Goal: Book appointment/travel/reservation

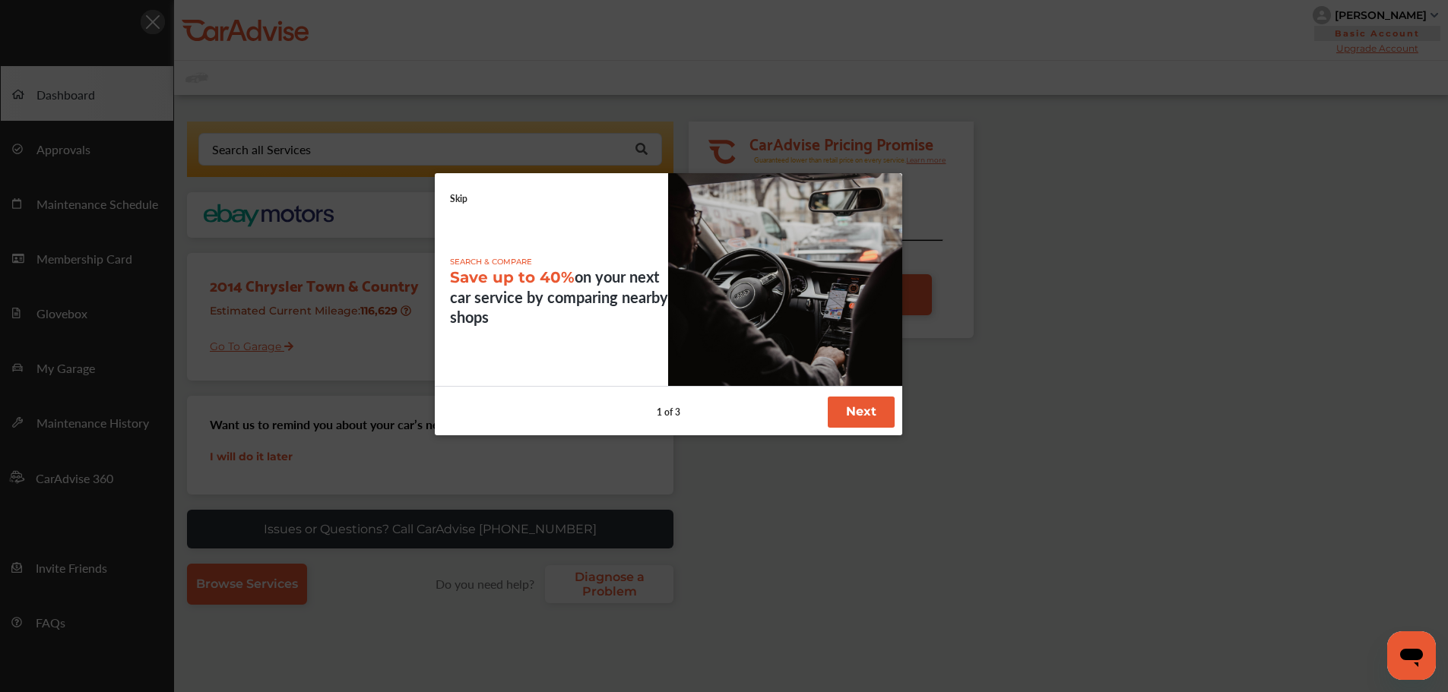
click at [462, 202] on link "Skip" at bounding box center [458, 198] width 17 height 13
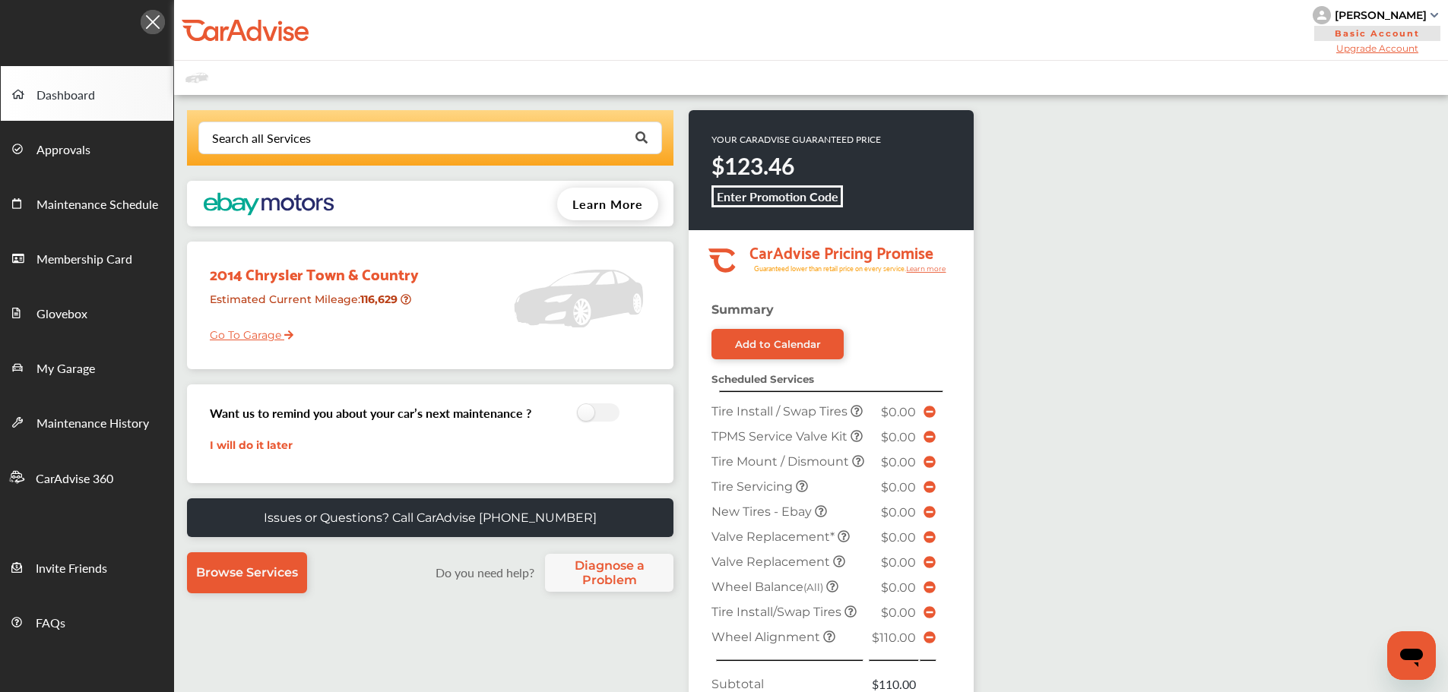
click at [258, 328] on link "Go To Garage" at bounding box center [245, 331] width 95 height 29
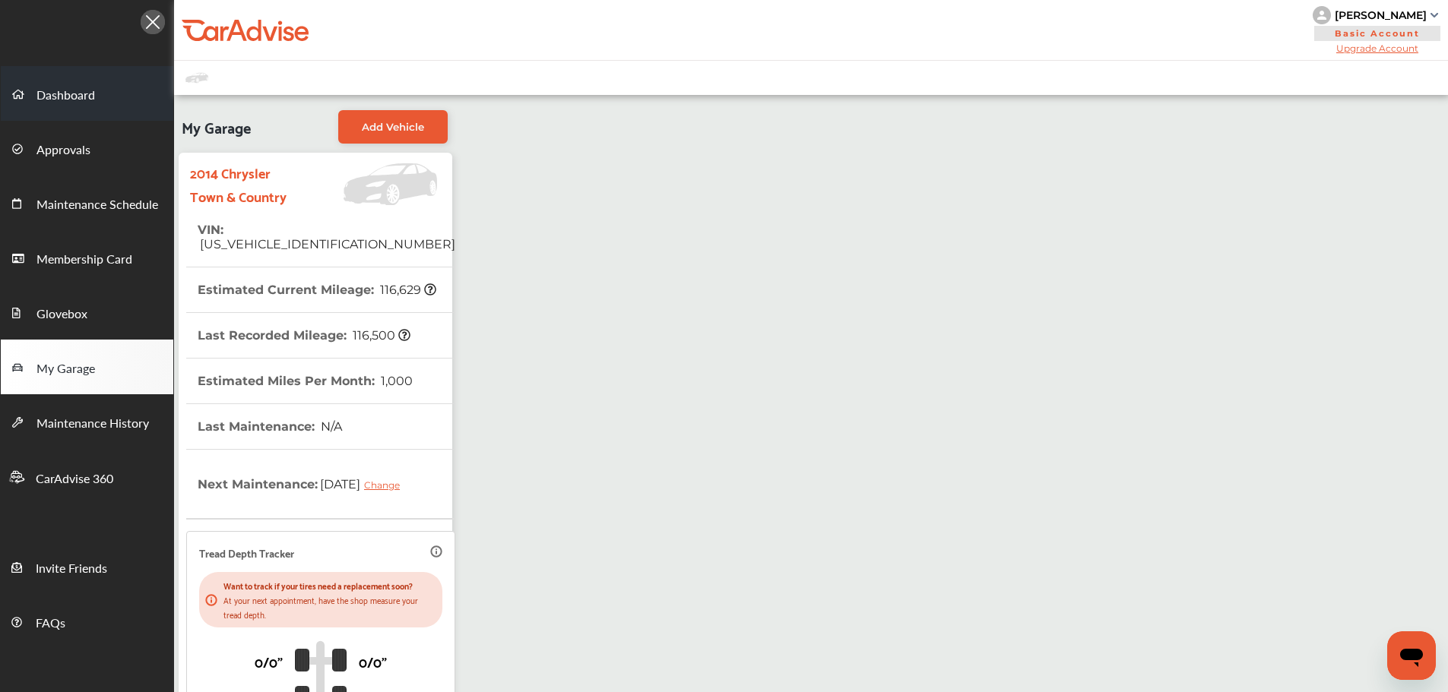
click at [84, 116] on link "Dashboard" at bounding box center [87, 93] width 173 height 55
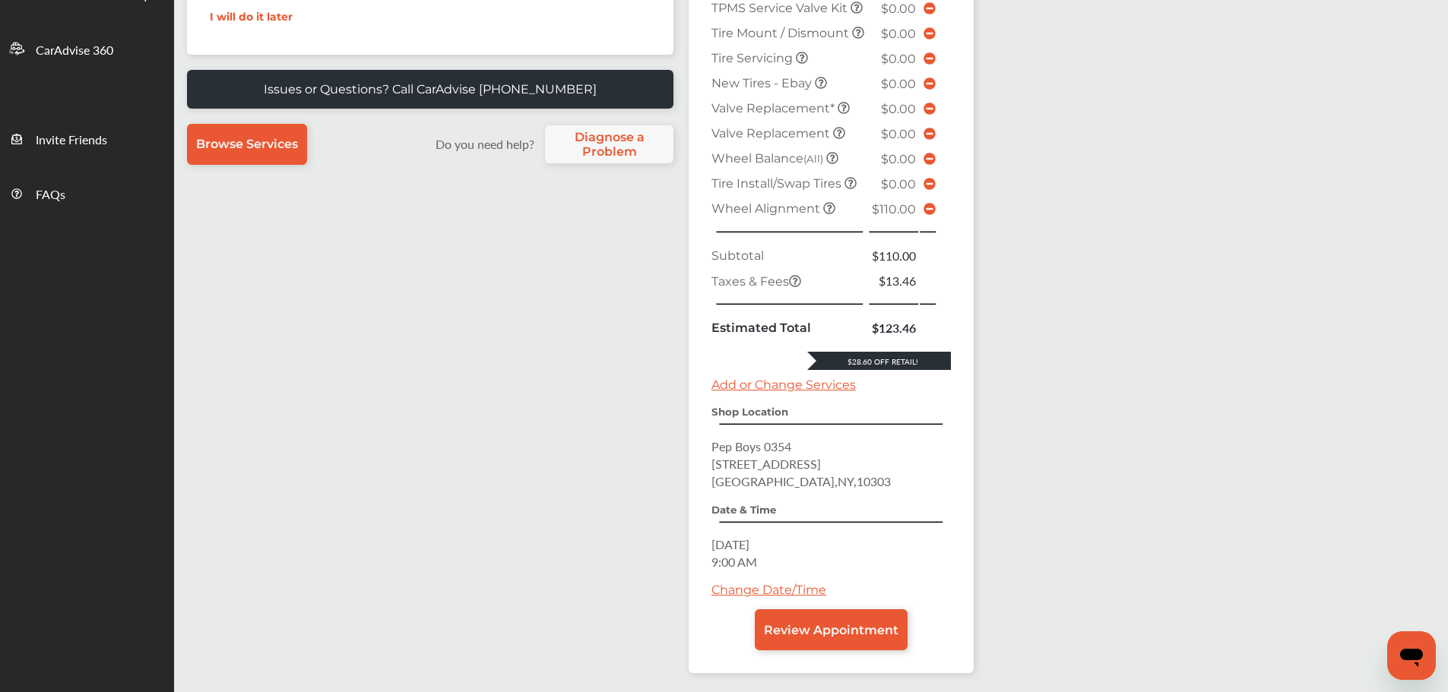
scroll to position [456, 0]
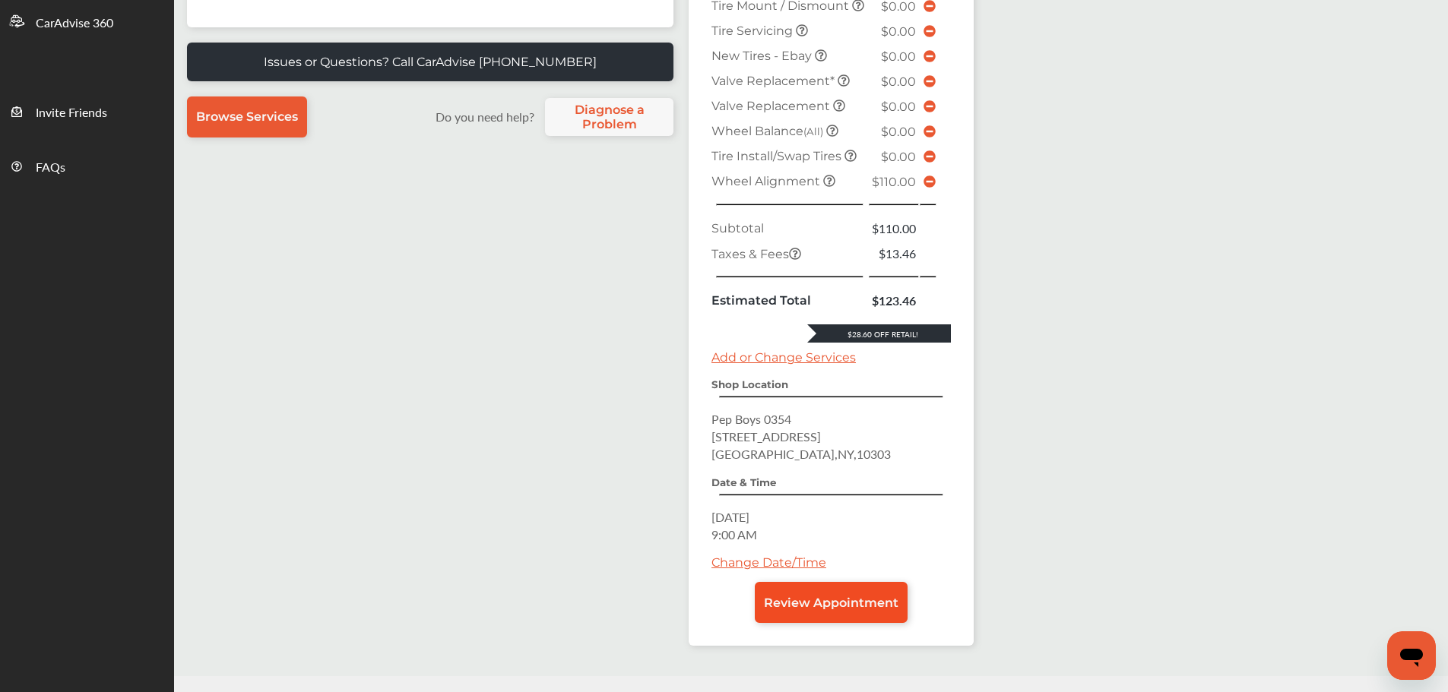
click at [793, 610] on span "Review Appointment" at bounding box center [831, 603] width 135 height 14
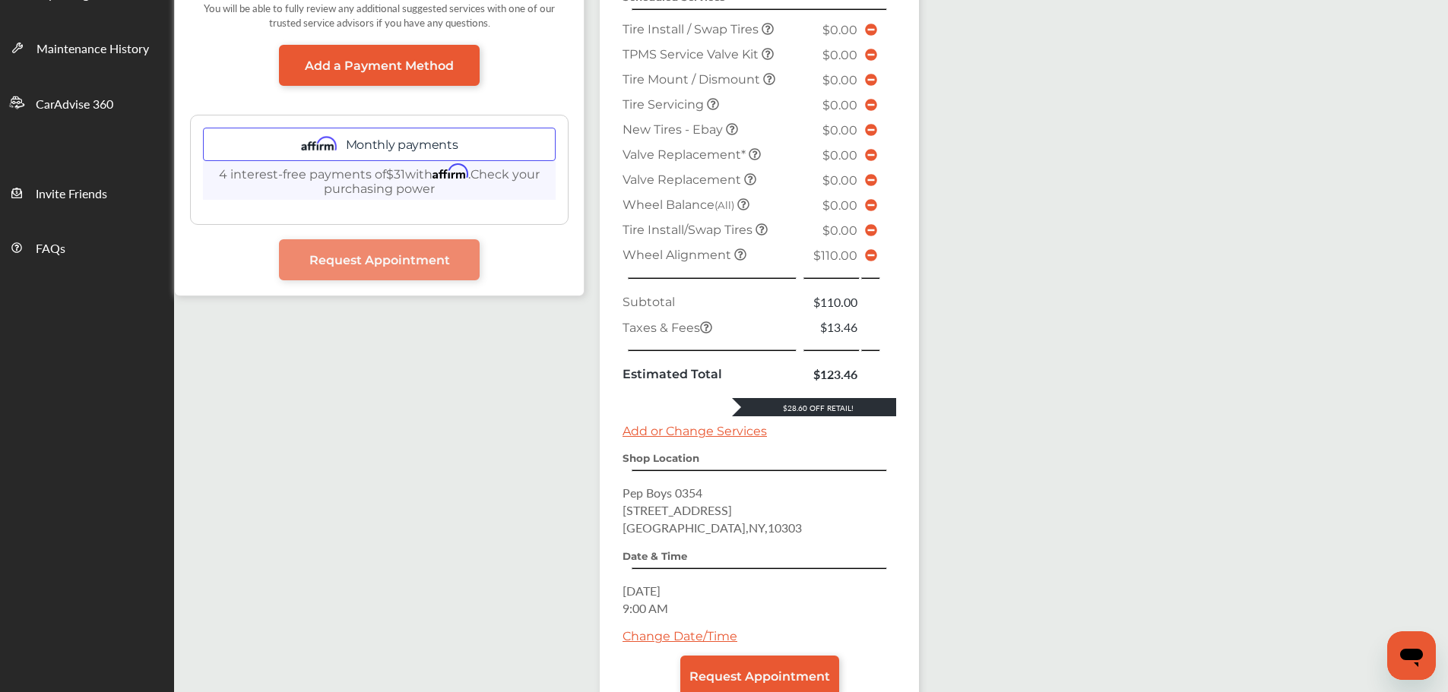
scroll to position [380, 0]
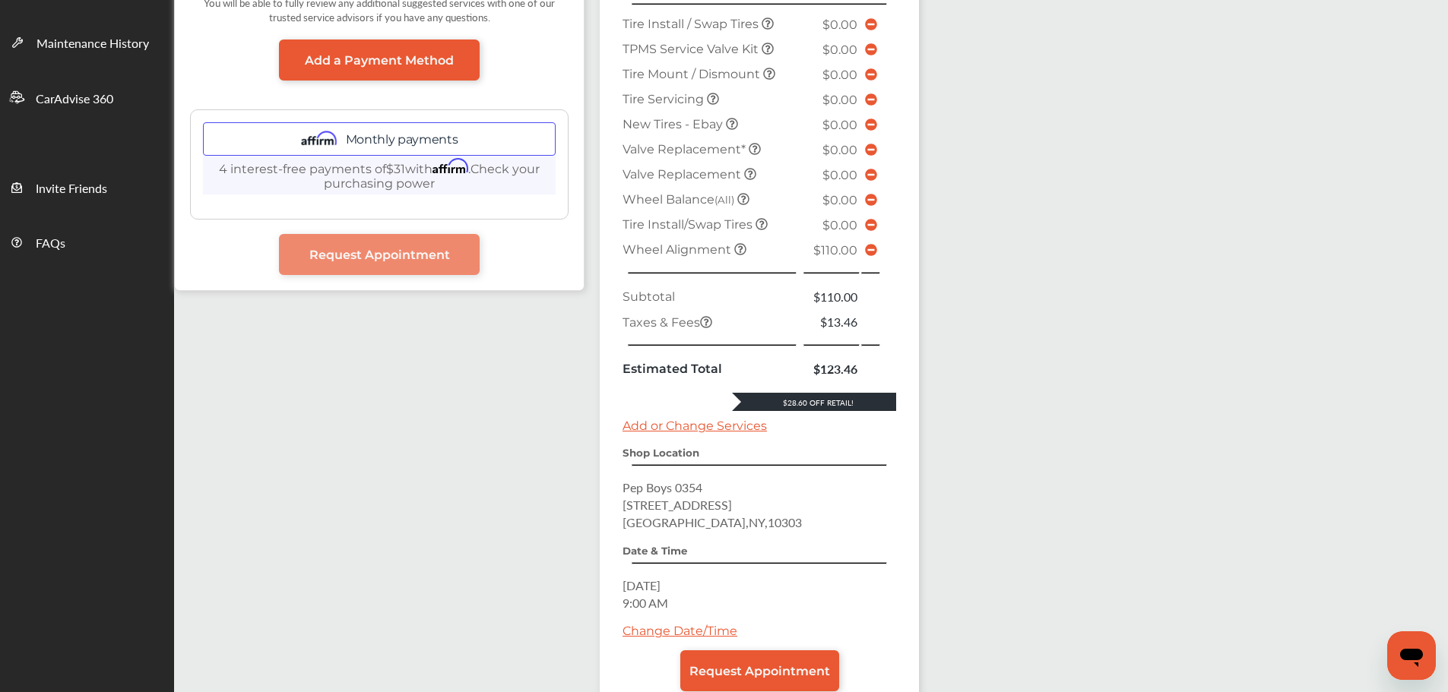
click at [870, 246] on icon at bounding box center [871, 250] width 12 height 12
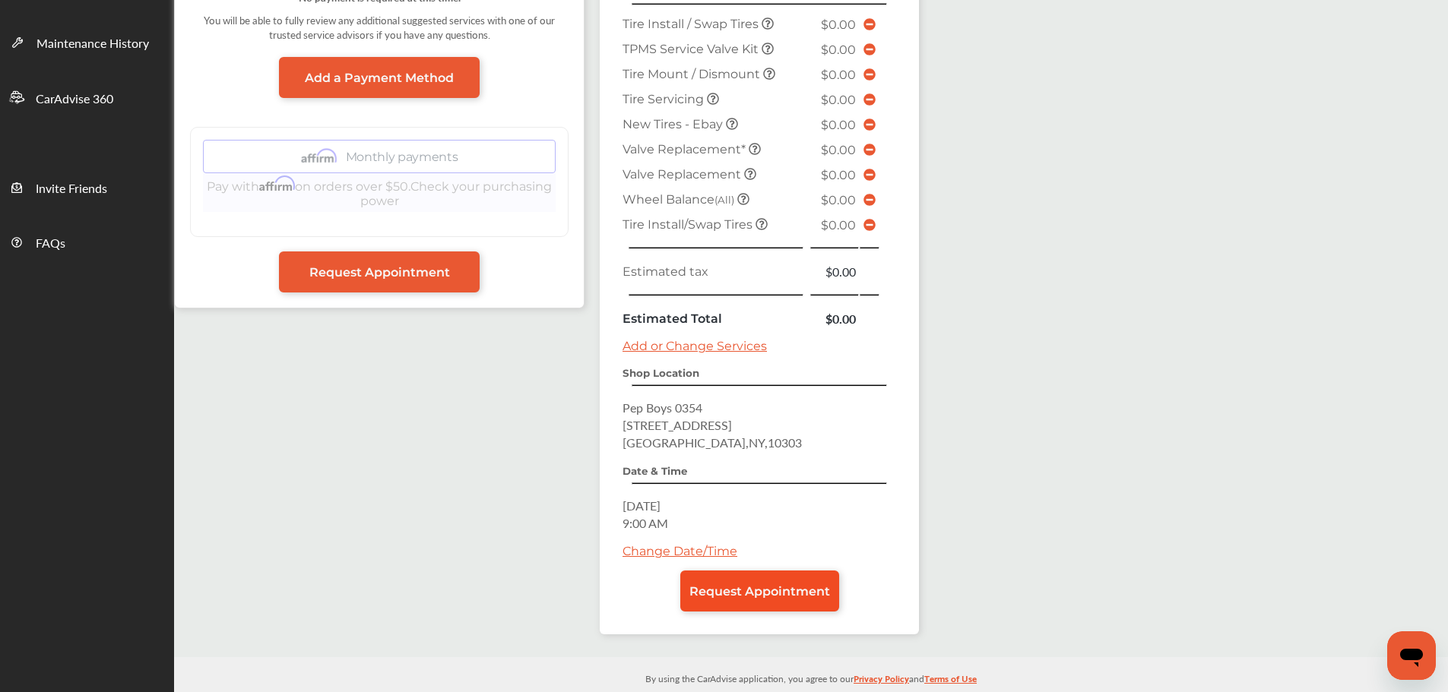
click at [754, 580] on link "Request Appointment" at bounding box center [759, 591] width 159 height 41
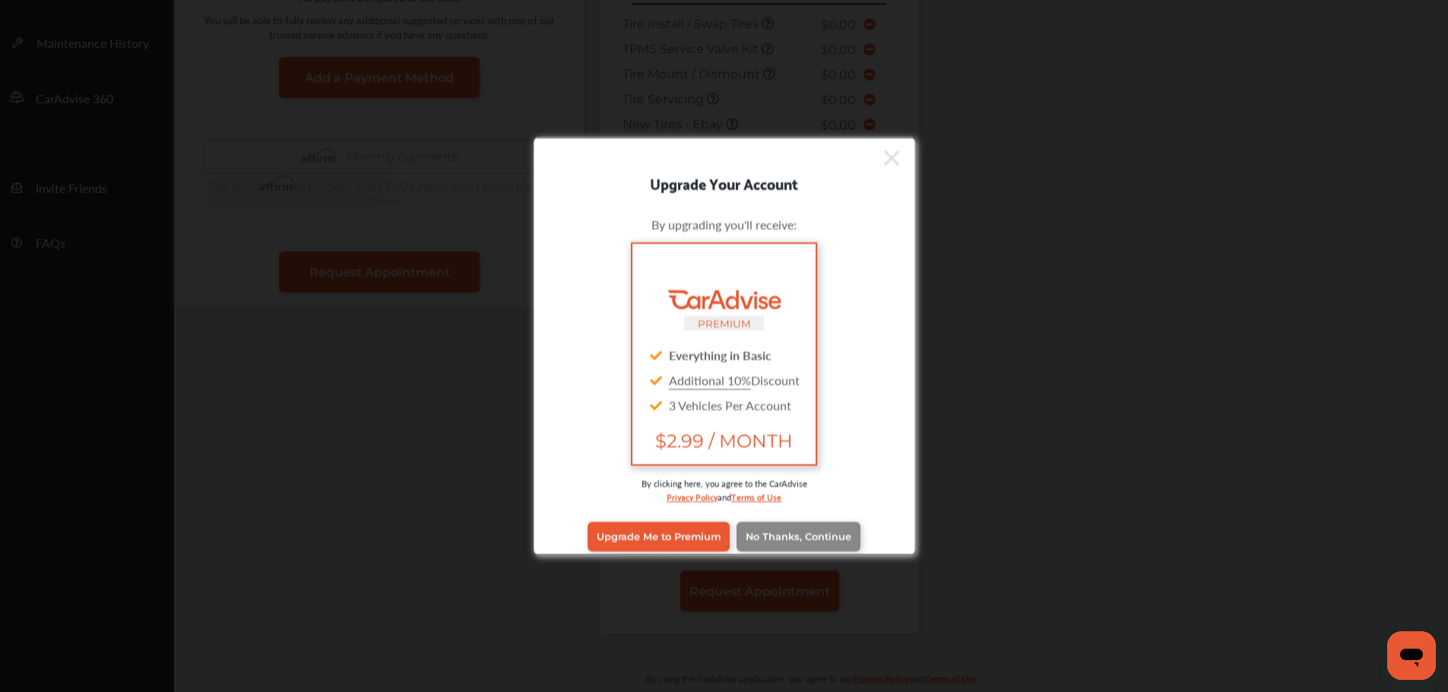
click at [778, 524] on link "No Thanks, Continue" at bounding box center [799, 536] width 124 height 29
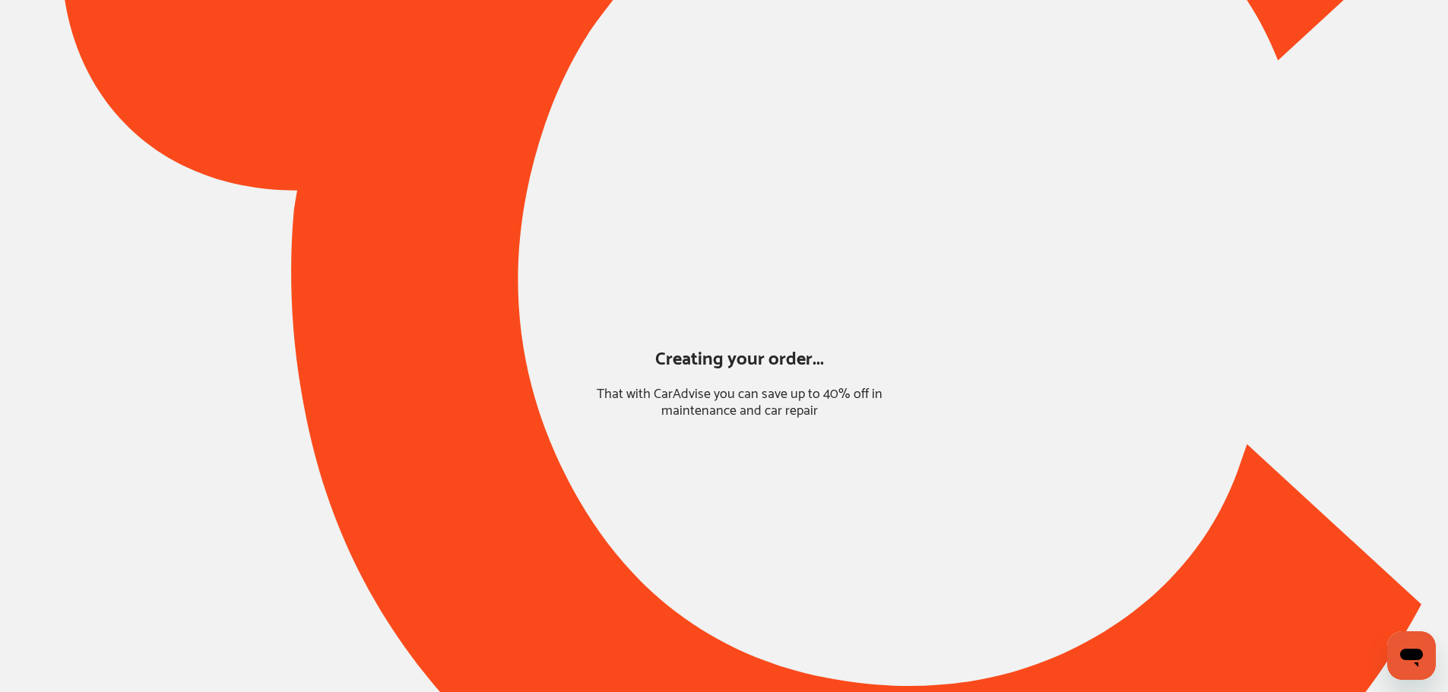
scroll to position [0, 0]
